Goal: Information Seeking & Learning: Learn about a topic

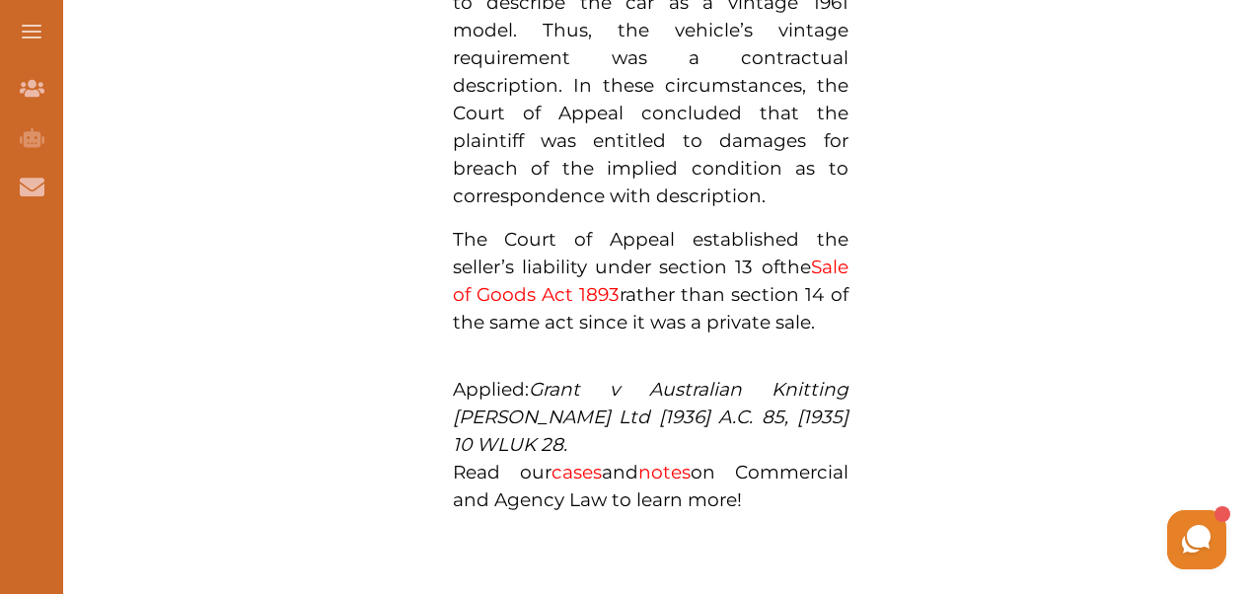
scroll to position [2091, 0]
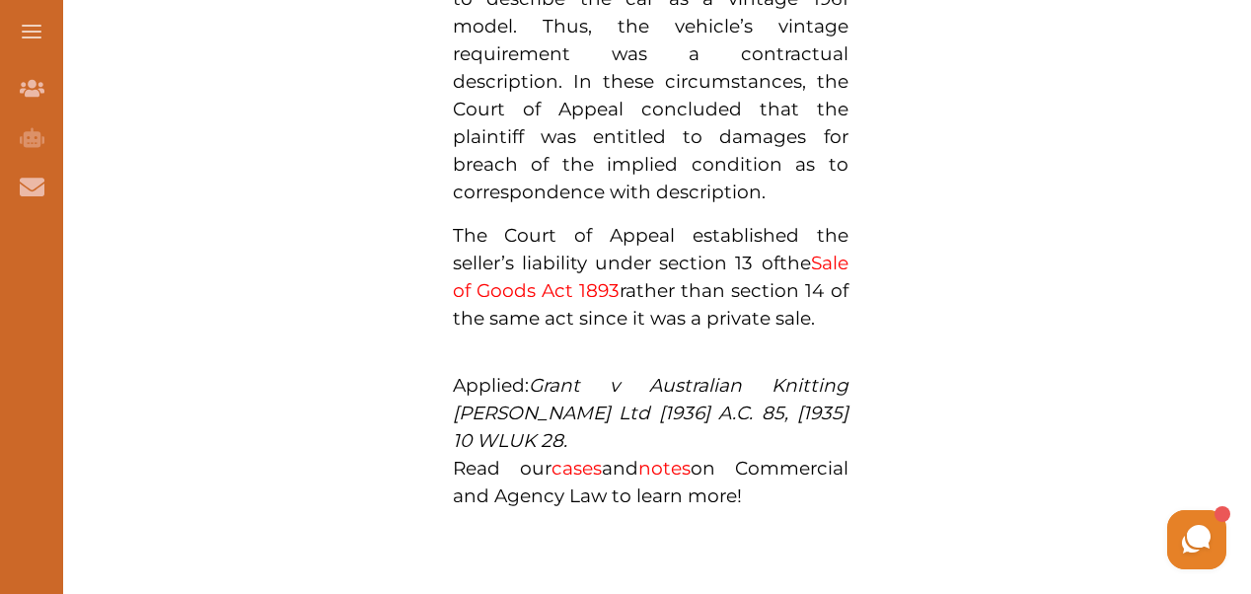
drag, startPoint x: 779, startPoint y: 312, endPoint x: 767, endPoint y: 300, distance: 16.7
click at [767, 374] on em "Grant v Australian Knitting [PERSON_NAME] Ltd [1936] A.C. 85, [1935] 10 WLUK 28." at bounding box center [651, 413] width 396 height 78
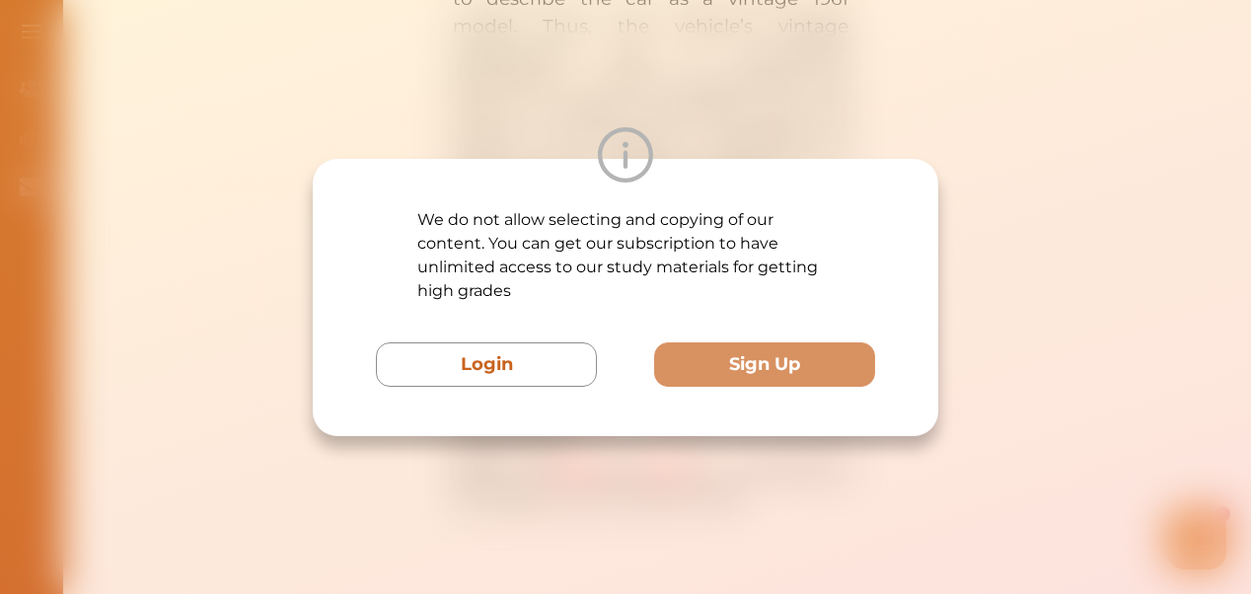
click at [1162, 156] on div "We do not allow selecting and copying of our content. You can get our subscript…" at bounding box center [625, 297] width 1251 height 594
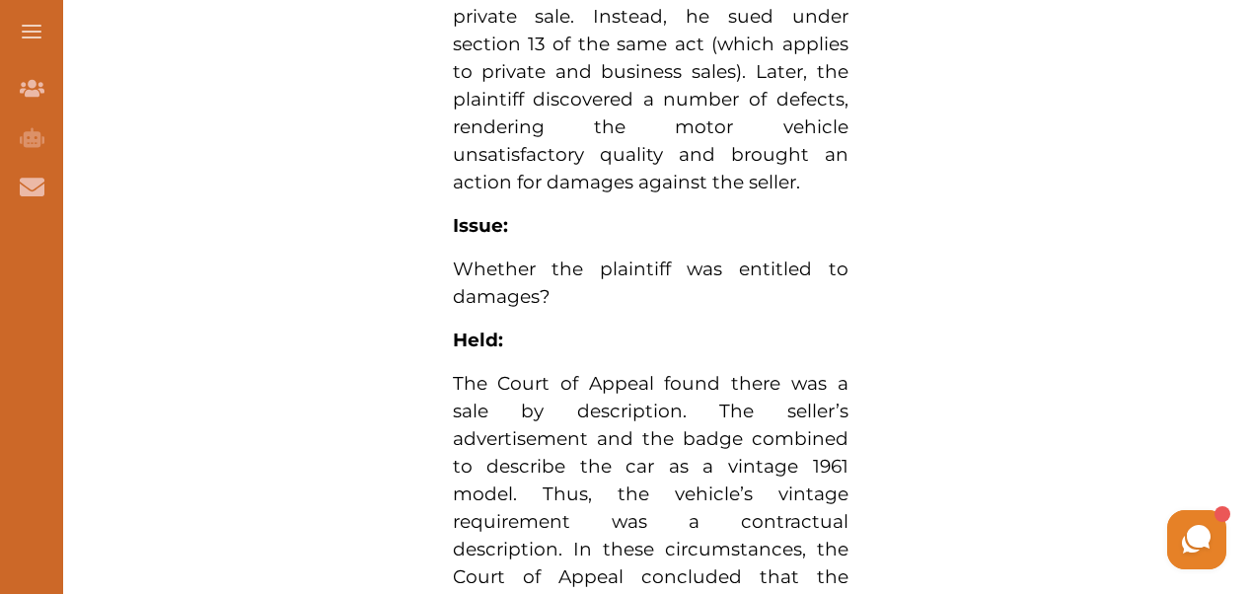
scroll to position [1615, 0]
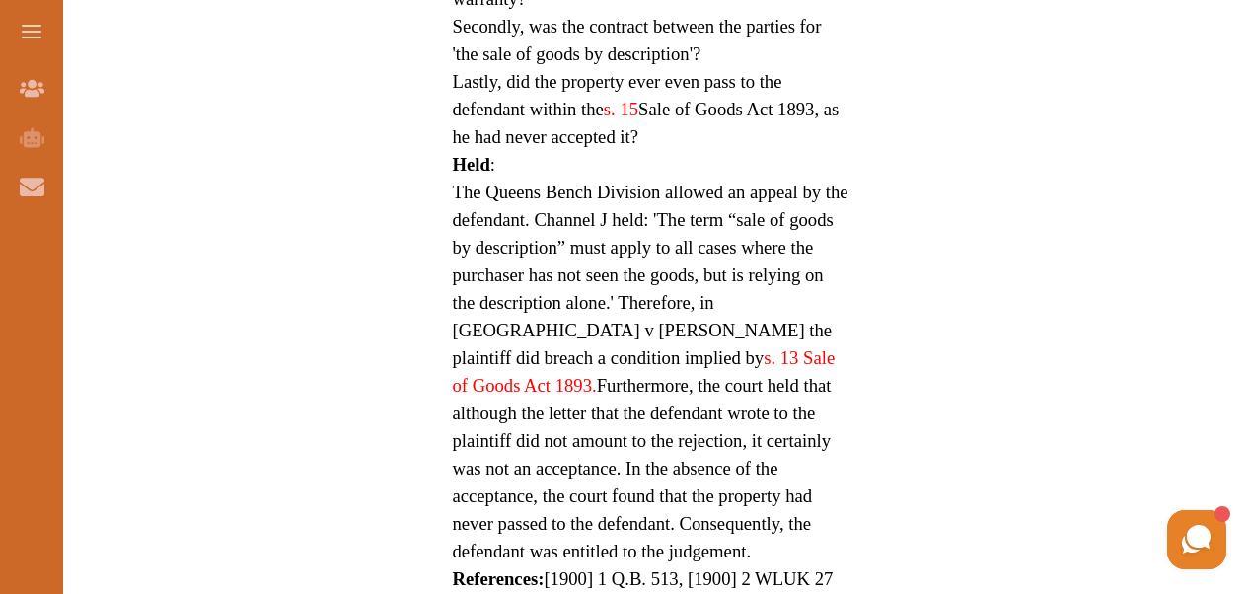
scroll to position [1697, 0]
